Goal: Download file/media

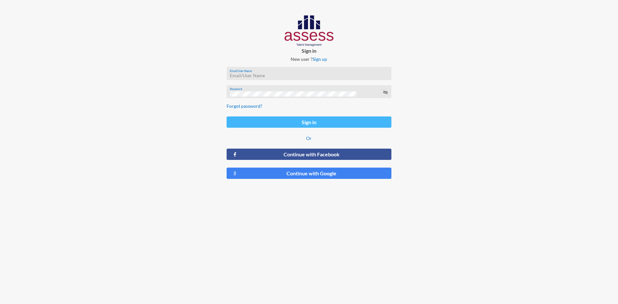
type input "Rahma_HAH-OD"
click at [314, 123] on button "Sign in" at bounding box center [309, 122] width 165 height 11
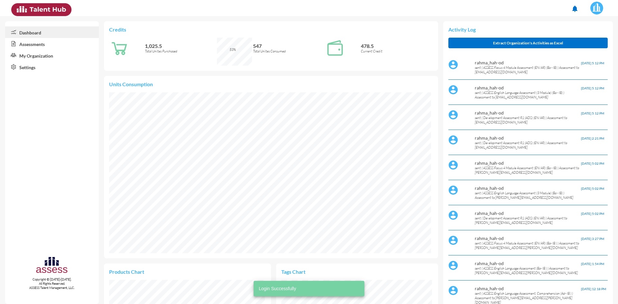
scroll to position [75, 151]
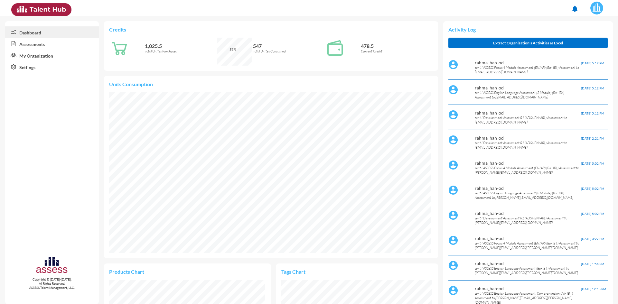
click at [46, 46] on link "Assessments" at bounding box center [52, 44] width 94 height 12
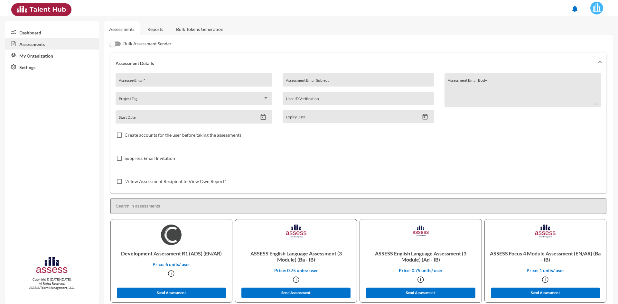
click at [156, 32] on link "Reports" at bounding box center [155, 29] width 26 height 16
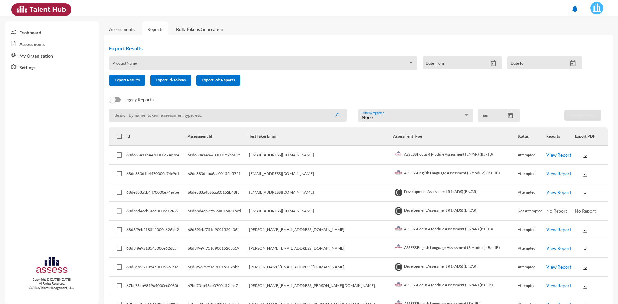
click at [582, 156] on img at bounding box center [585, 155] width 6 height 6
click at [573, 169] on button "EN" at bounding box center [585, 167] width 36 height 12
click at [582, 174] on img at bounding box center [585, 174] width 6 height 6
click at [577, 183] on button "EN" at bounding box center [585, 186] width 36 height 12
click at [578, 189] on button at bounding box center [585, 193] width 21 height 12
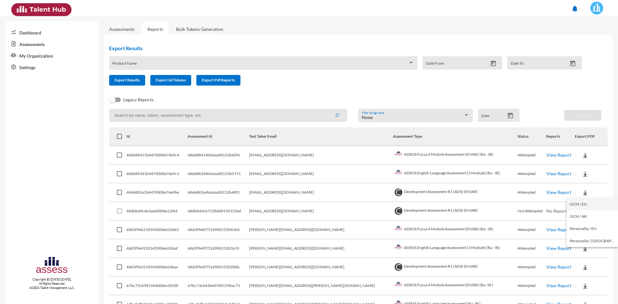
click at [580, 203] on button "OCM / EN" at bounding box center [593, 204] width 52 height 12
click at [582, 195] on img at bounding box center [585, 193] width 6 height 6
click at [592, 231] on button "Personality / EN" at bounding box center [593, 229] width 52 height 12
click at [582, 191] on img at bounding box center [585, 193] width 6 height 6
click at [589, 94] on div at bounding box center [309, 152] width 618 height 304
